Goal: Check status: Check status

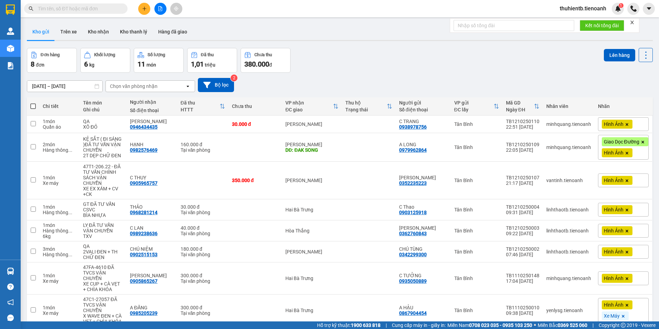
click at [107, 7] on input "text" at bounding box center [78, 9] width 81 height 8
paste input "0906363556"
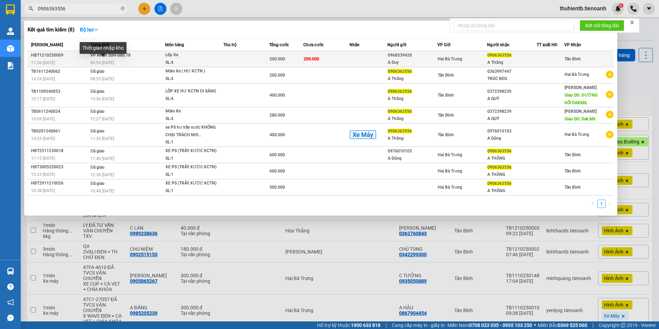
click at [114, 60] on span "06:54 - 13/10" at bounding box center [102, 62] width 24 height 5
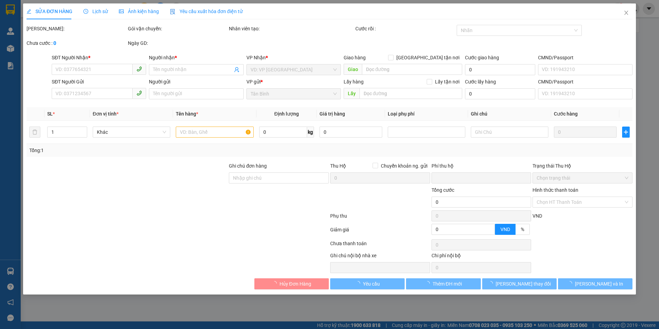
click at [104, 11] on span "Lịch sử" at bounding box center [95, 12] width 24 height 6
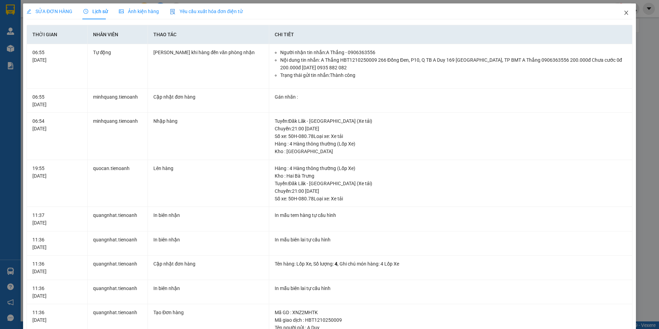
click at [624, 13] on icon "close" at bounding box center [626, 13] width 4 height 4
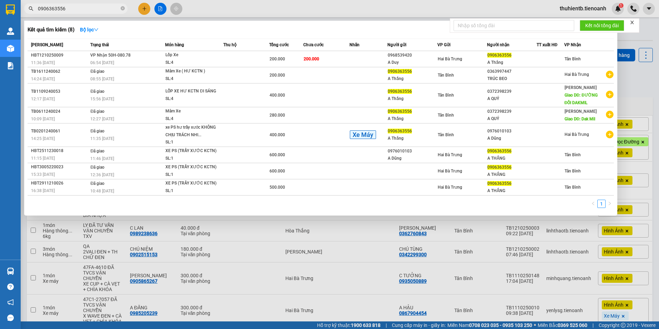
click at [71, 8] on input "0906363556" at bounding box center [78, 9] width 81 height 8
click at [114, 11] on input "0906363556" at bounding box center [78, 9] width 81 height 8
paste input "41412772"
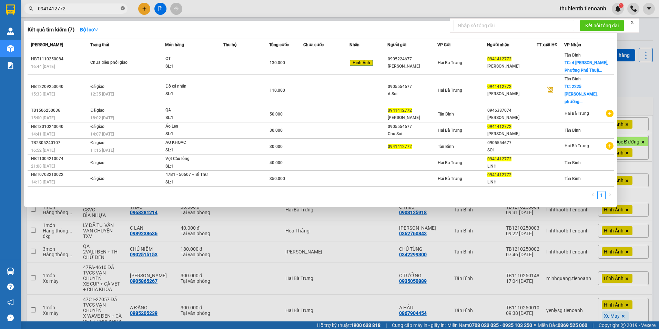
type input "0941412772"
